Goal: Information Seeking & Learning: Find specific fact

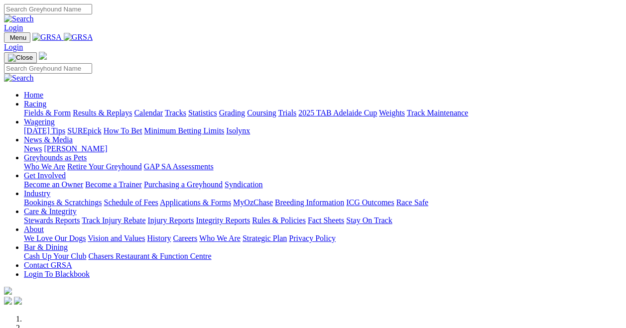
click at [115, 109] on link "Results & Replays" at bounding box center [102, 113] width 59 height 8
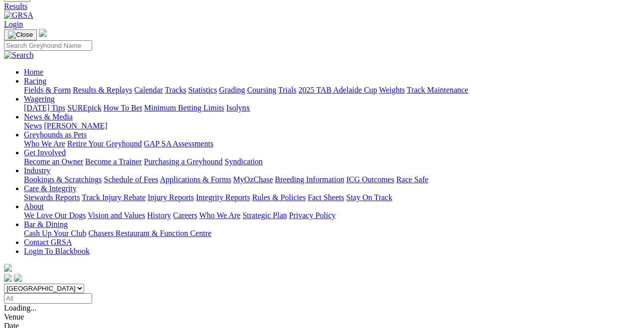
scroll to position [42, 0]
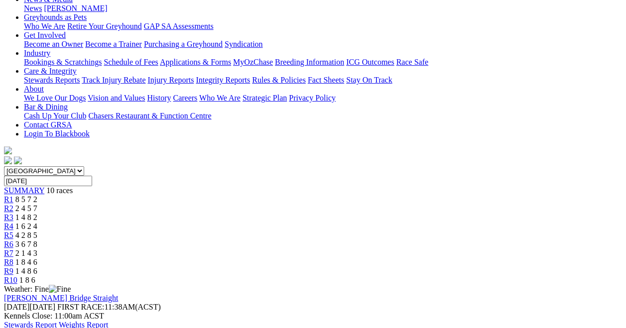
scroll to position [158, 0]
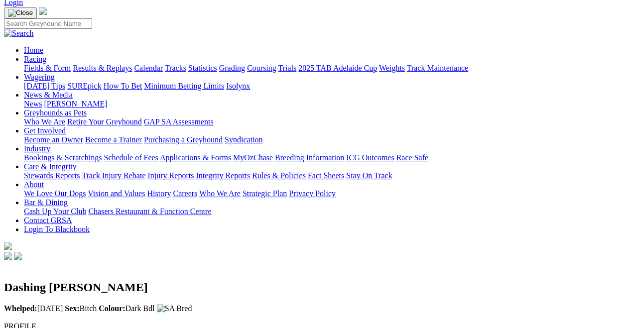
scroll to position [61, 0]
